Goal: Navigation & Orientation: Find specific page/section

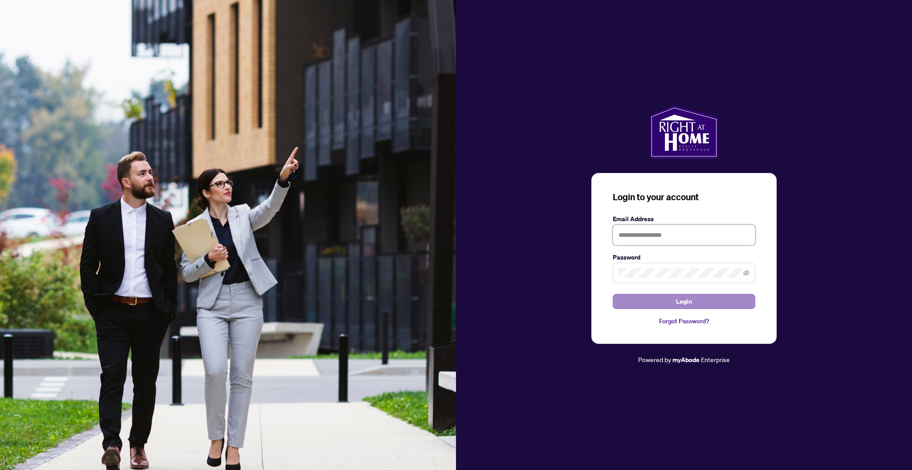
type input "**********"
click at [694, 302] on button "Login" at bounding box center [684, 301] width 143 height 15
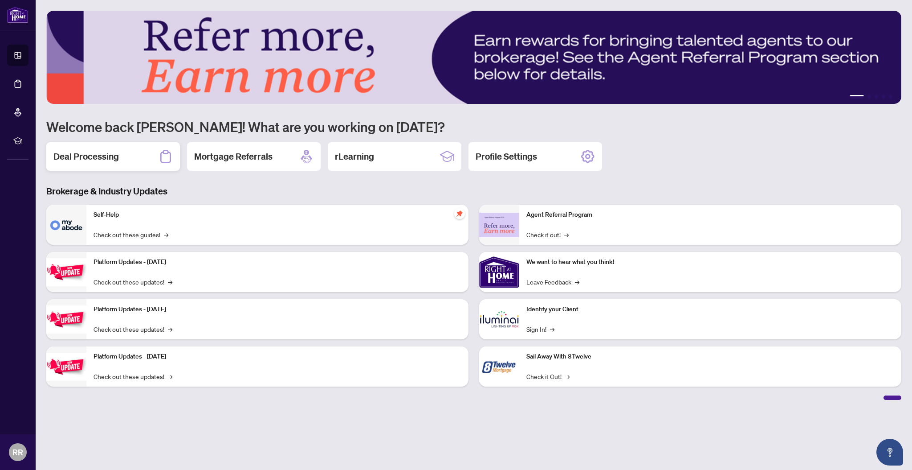
click at [153, 155] on div "Deal Processing" at bounding box center [113, 156] width 134 height 29
